Goal: Information Seeking & Learning: Learn about a topic

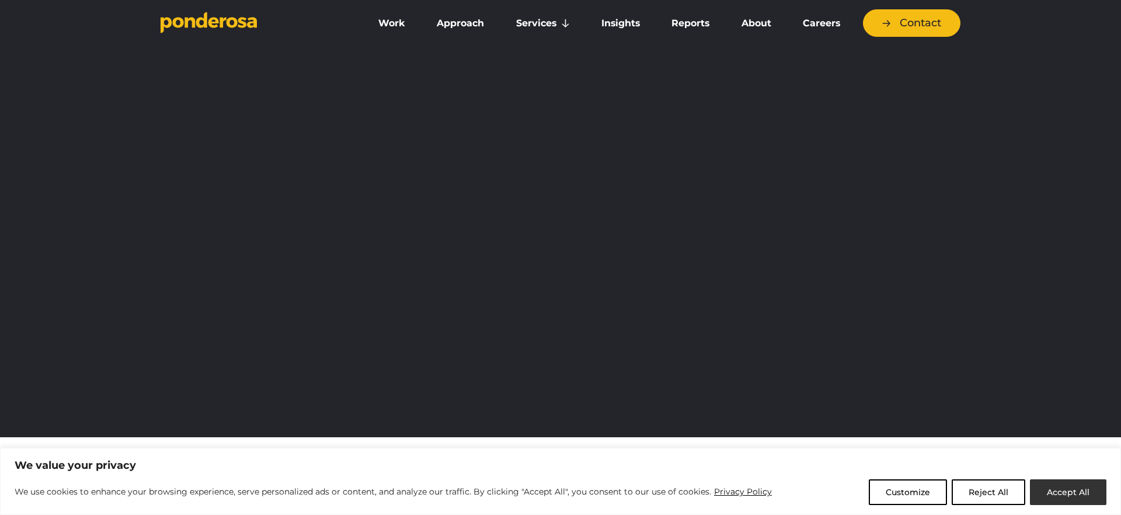
click at [1062, 479] on button "Accept All" at bounding box center [1068, 492] width 77 height 26
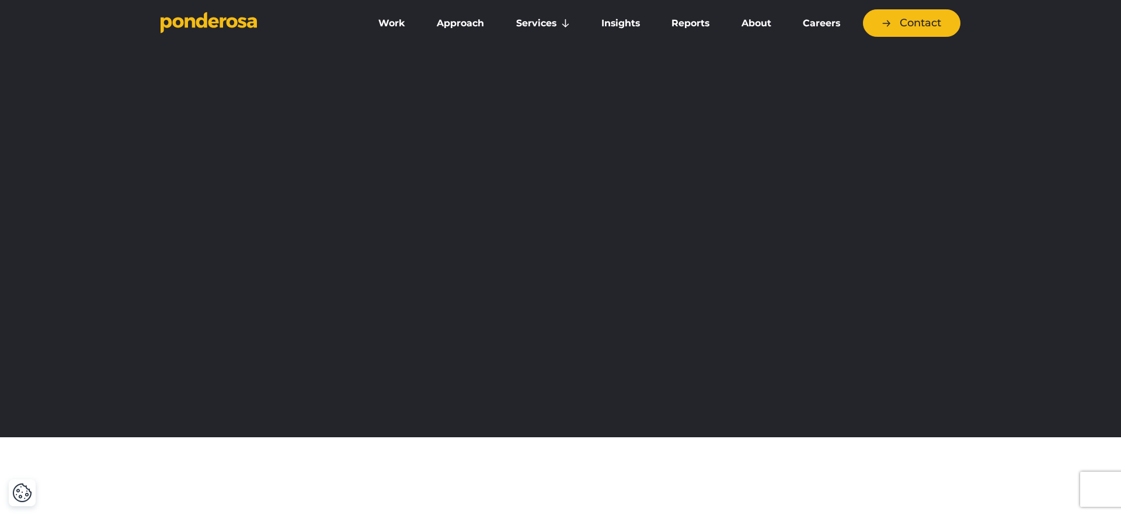
click at [1020, 169] on div "We believe Better Works for more effective marketing" at bounding box center [560, 237] width 1121 height 400
click at [388, 23] on link "Work" at bounding box center [392, 23] width 54 height 25
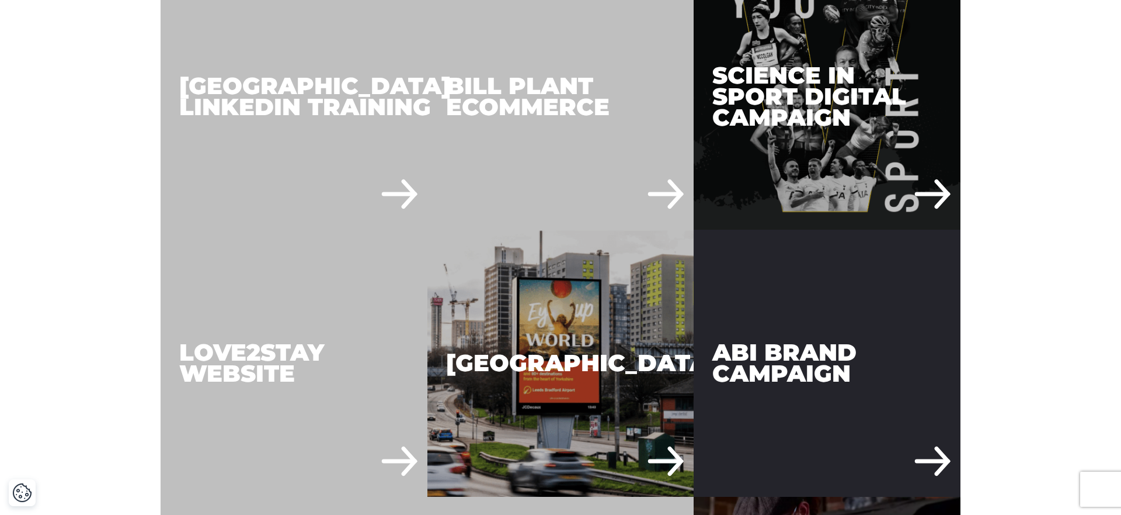
scroll to position [2302, 0]
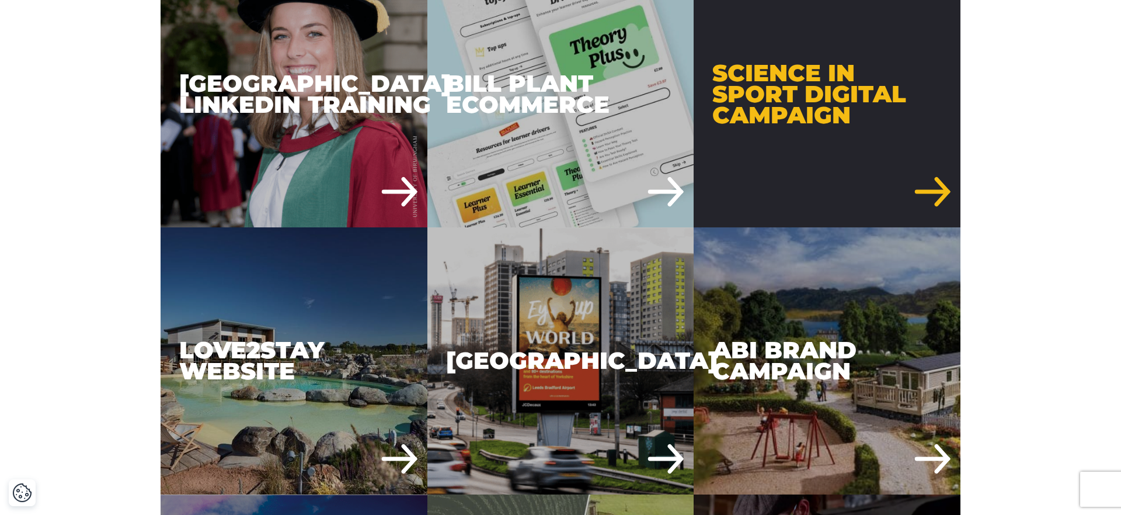
click at [809, 119] on div "Science in Sport Digital Campaign" at bounding box center [827, 93] width 267 height 267
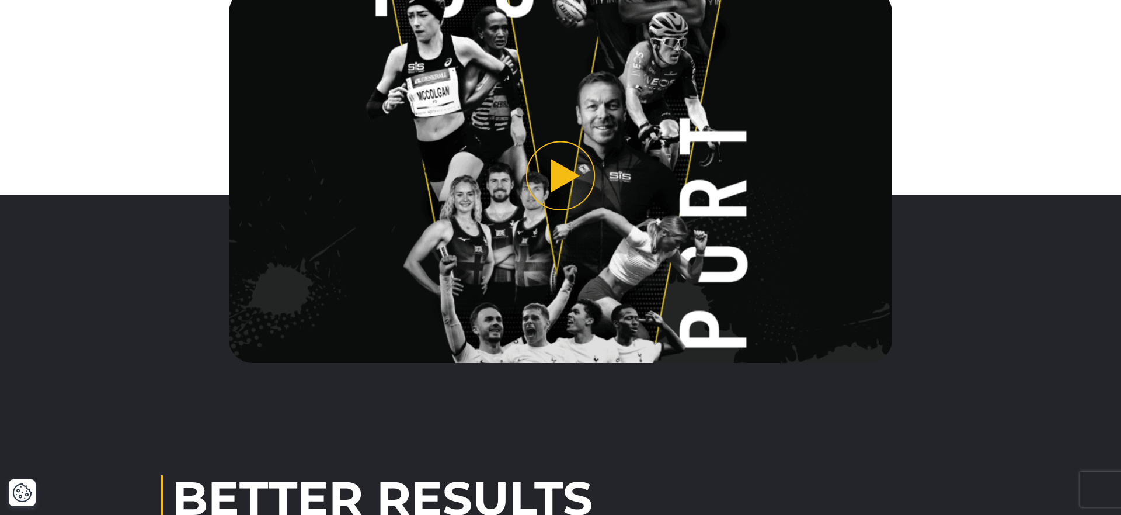
scroll to position [2956, 0]
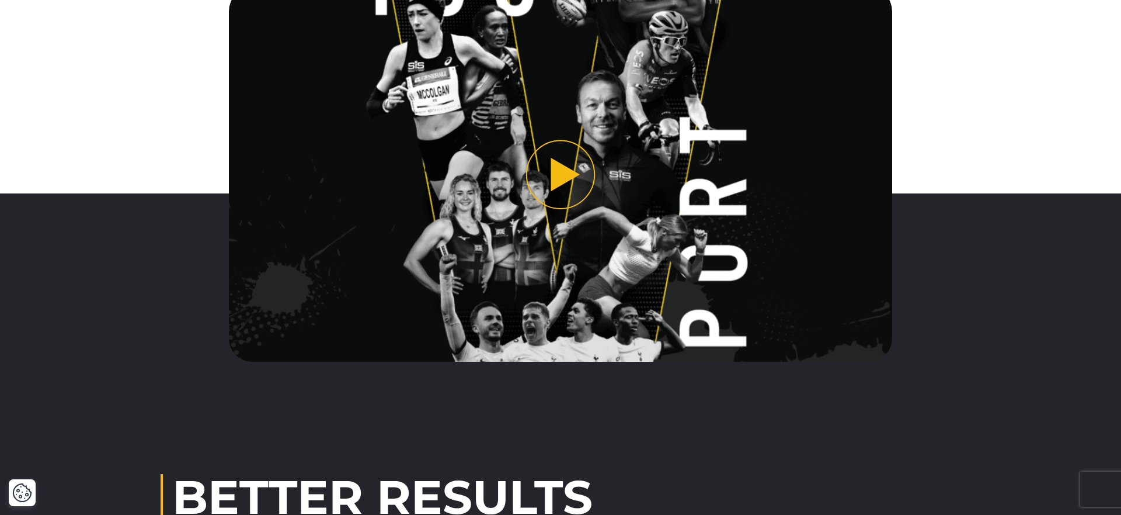
click at [574, 164] on button "Play video" at bounding box center [561, 174] width 664 height 373
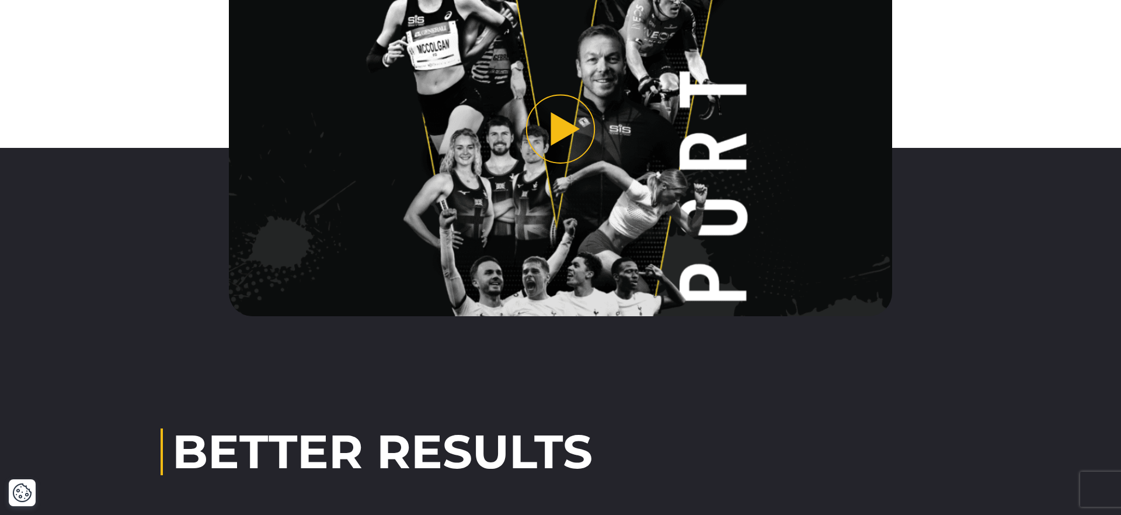
click at [560, 128] on button "Play video" at bounding box center [561, 128] width 664 height 373
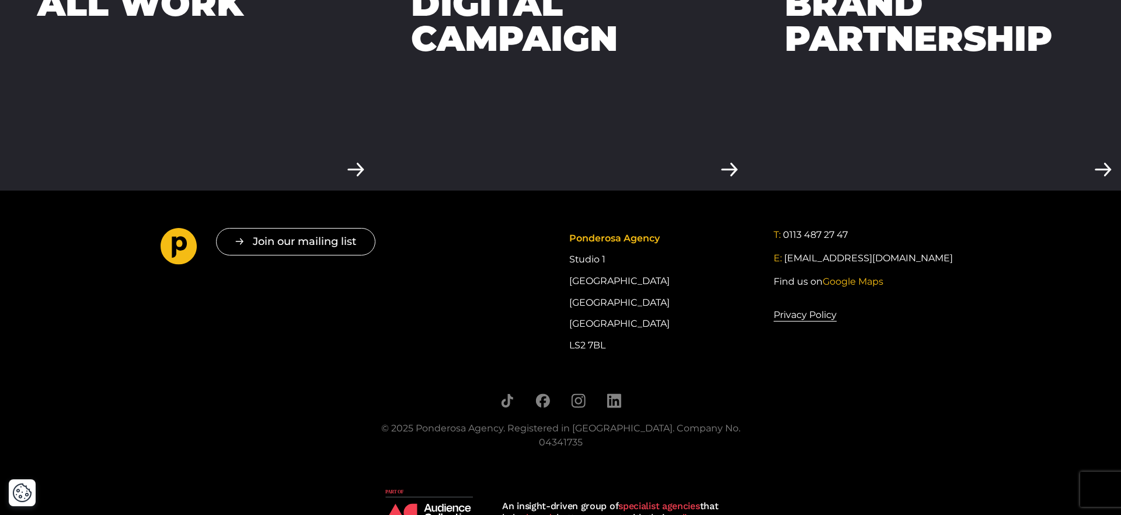
scroll to position [3970, 0]
